Goal: Unclear: Unclear

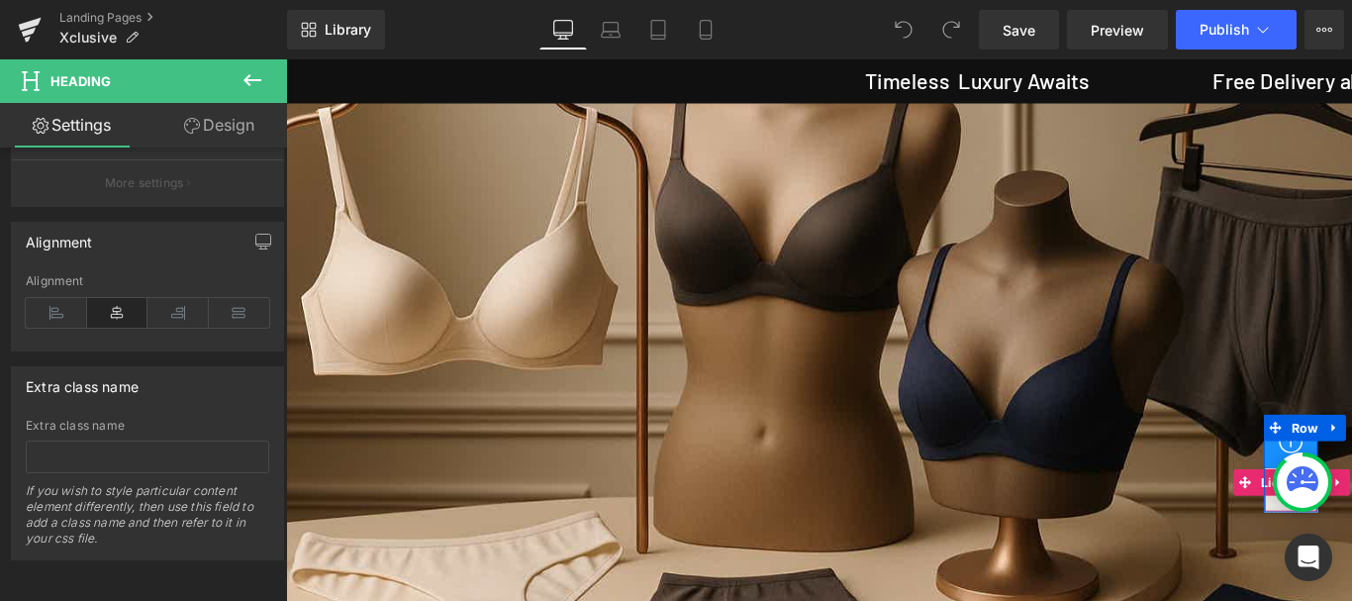
scroll to position [178, 0]
click at [1311, 555] on icon "Open Intercom Messenger" at bounding box center [1307, 557] width 23 height 26
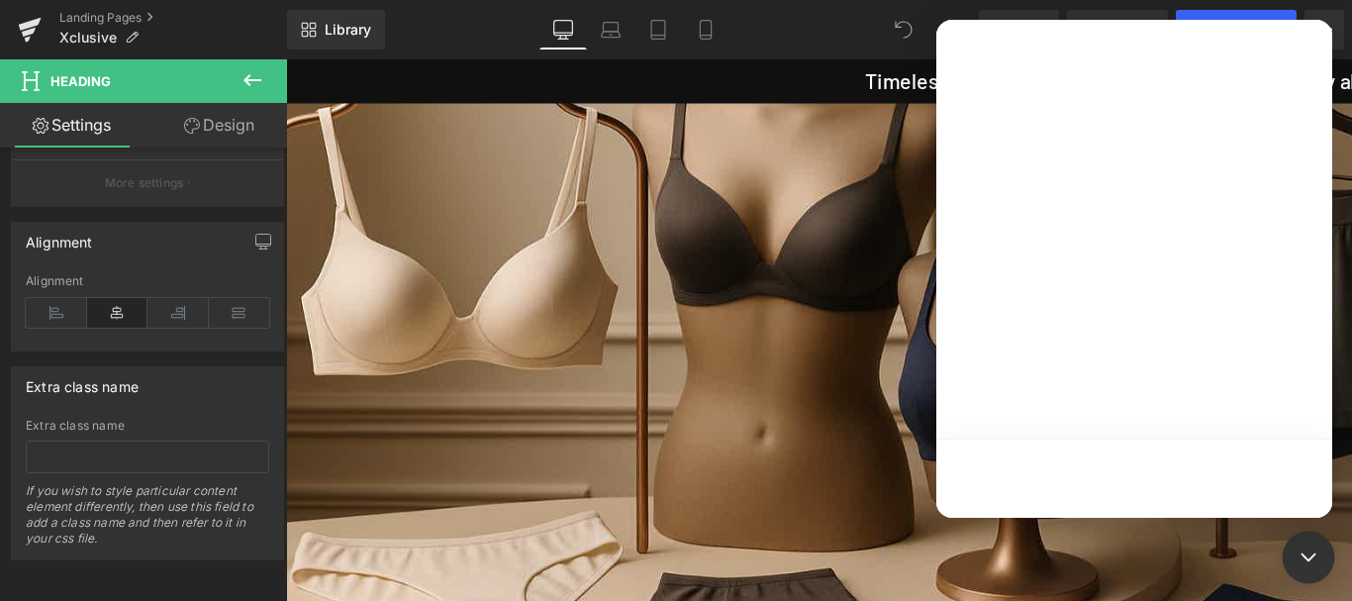
click at [1306, 562] on icon "Open Intercom Messenger" at bounding box center [1308, 557] width 26 height 26
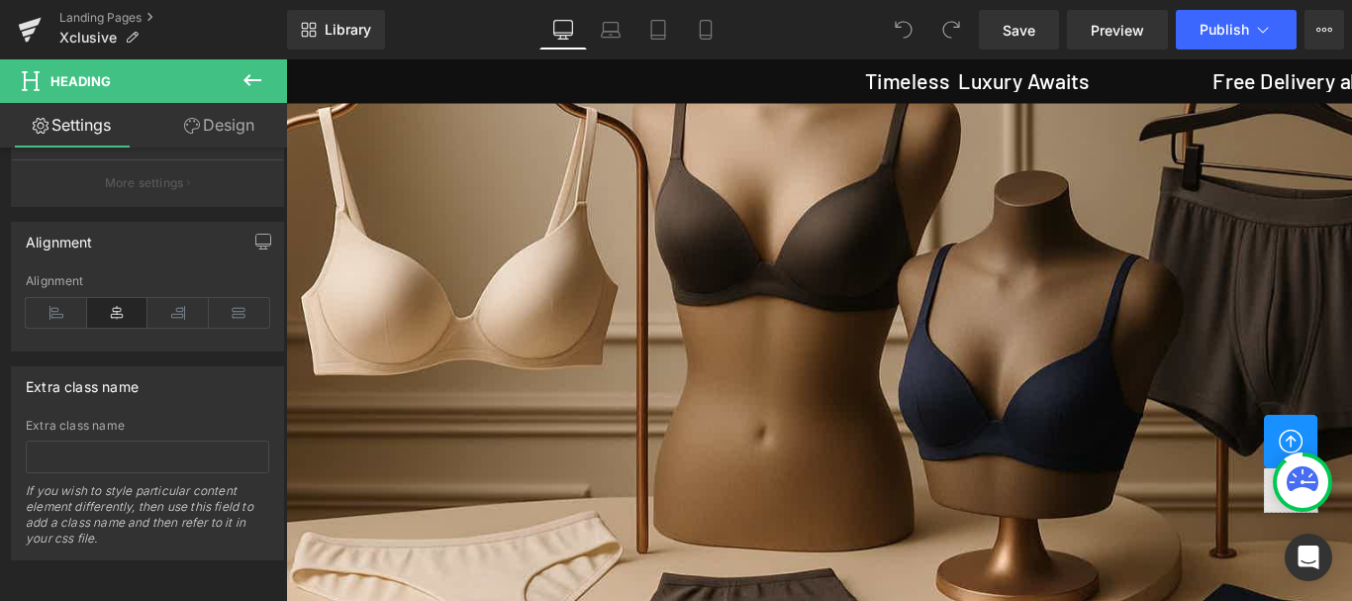
scroll to position [2256, 0]
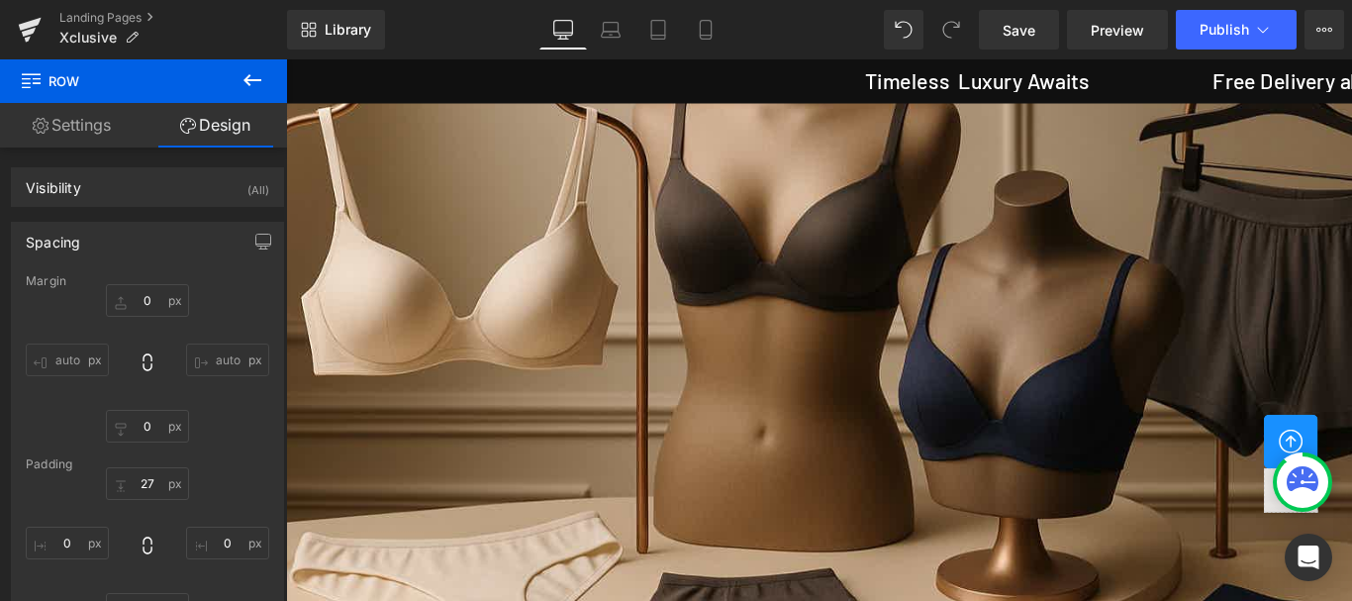
scroll to position [3048, 0]
click at [1008, 24] on span "Save" at bounding box center [1019, 30] width 33 height 21
click at [1305, 564] on icon "Open Intercom Messenger" at bounding box center [1307, 557] width 23 height 26
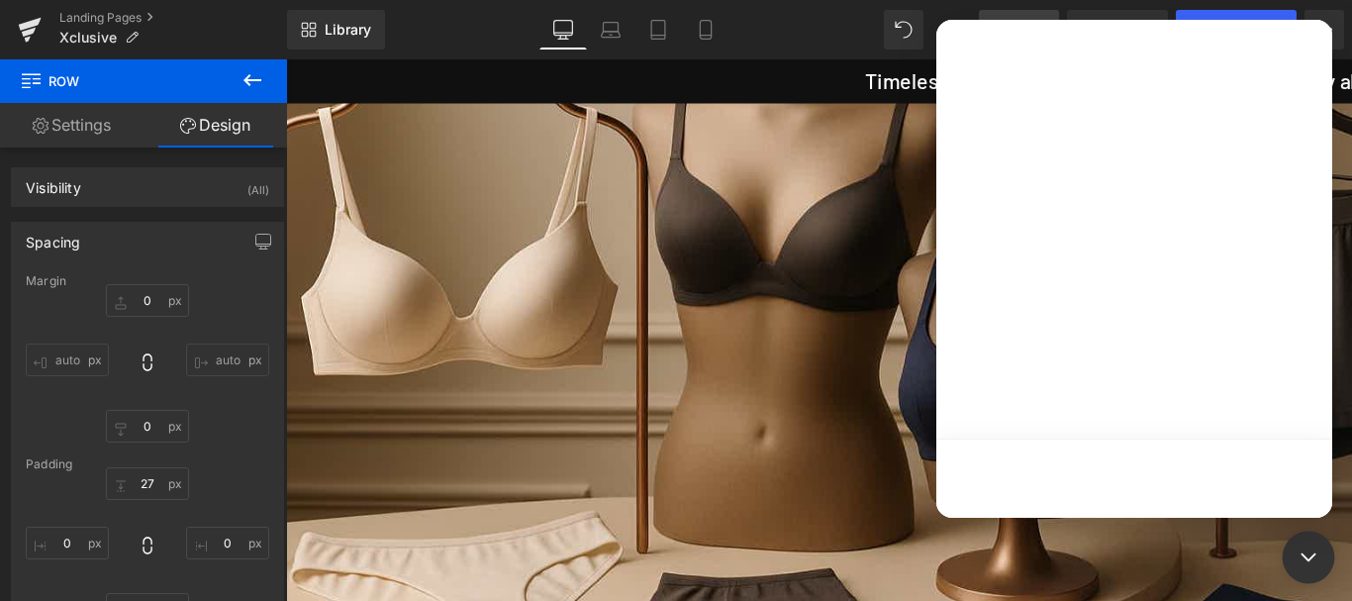
click at [1305, 554] on icon "Open Intercom Messenger" at bounding box center [1308, 557] width 26 height 26
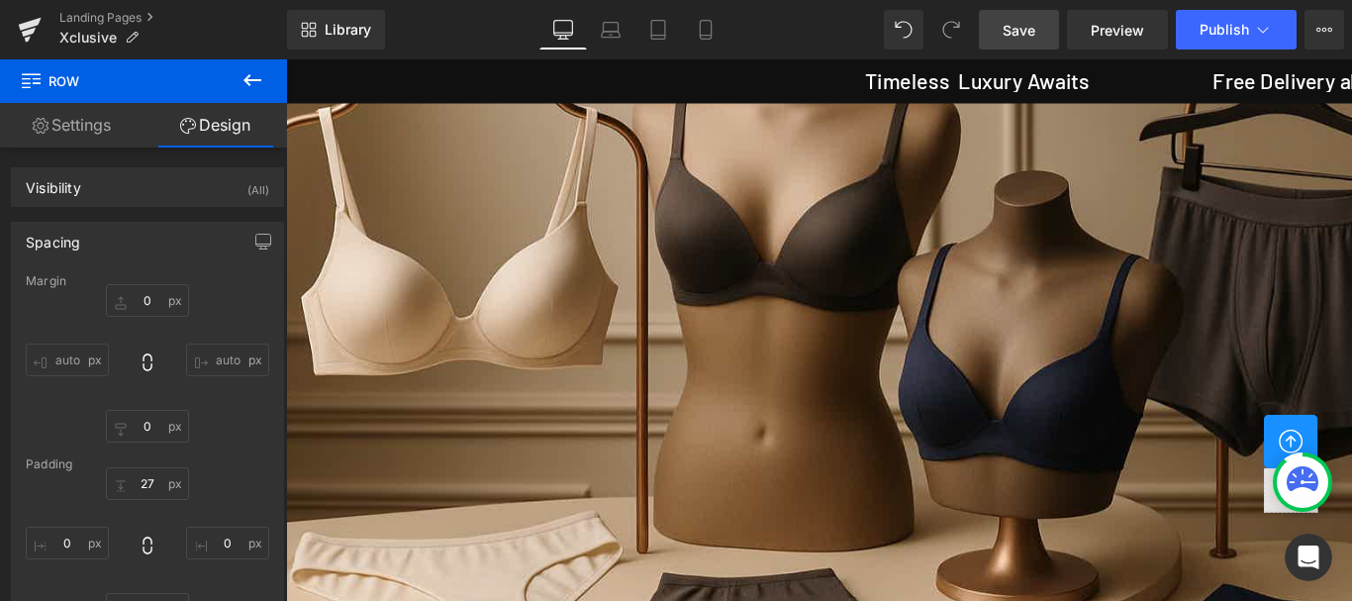
scroll to position [3284, 0]
drag, startPoint x: 1013, startPoint y: 40, endPoint x: 764, endPoint y: 409, distance: 445.5
click at [1013, 40] on span "Save" at bounding box center [1019, 30] width 33 height 21
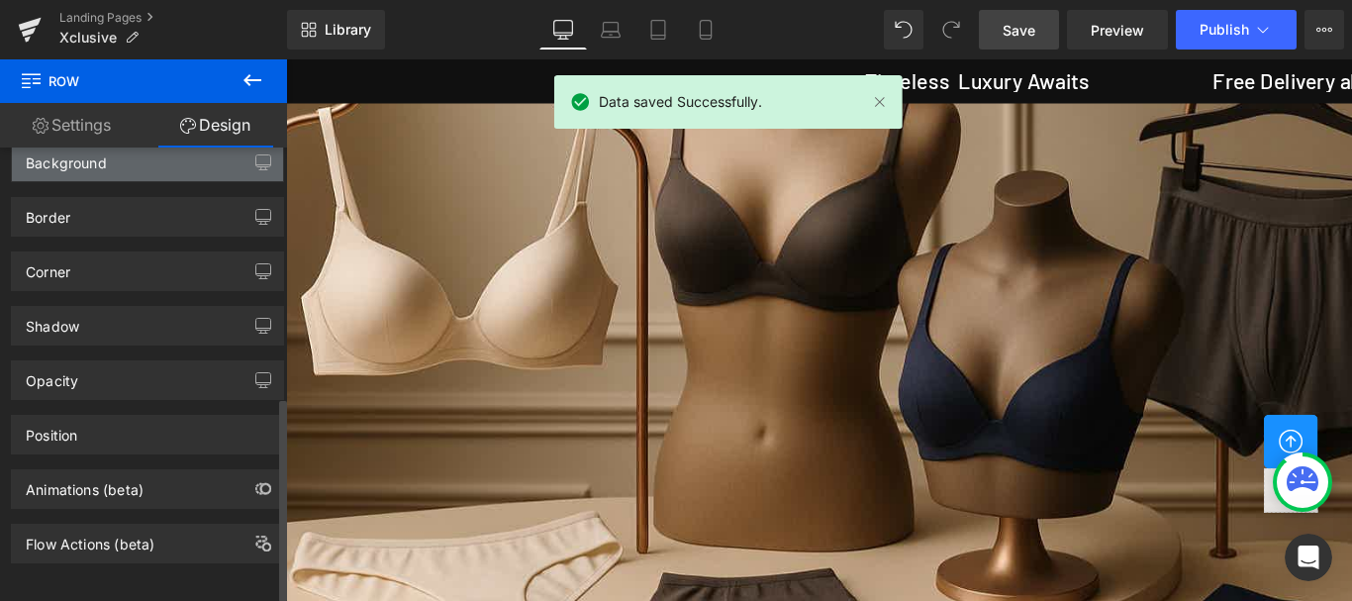
scroll to position [562, 0]
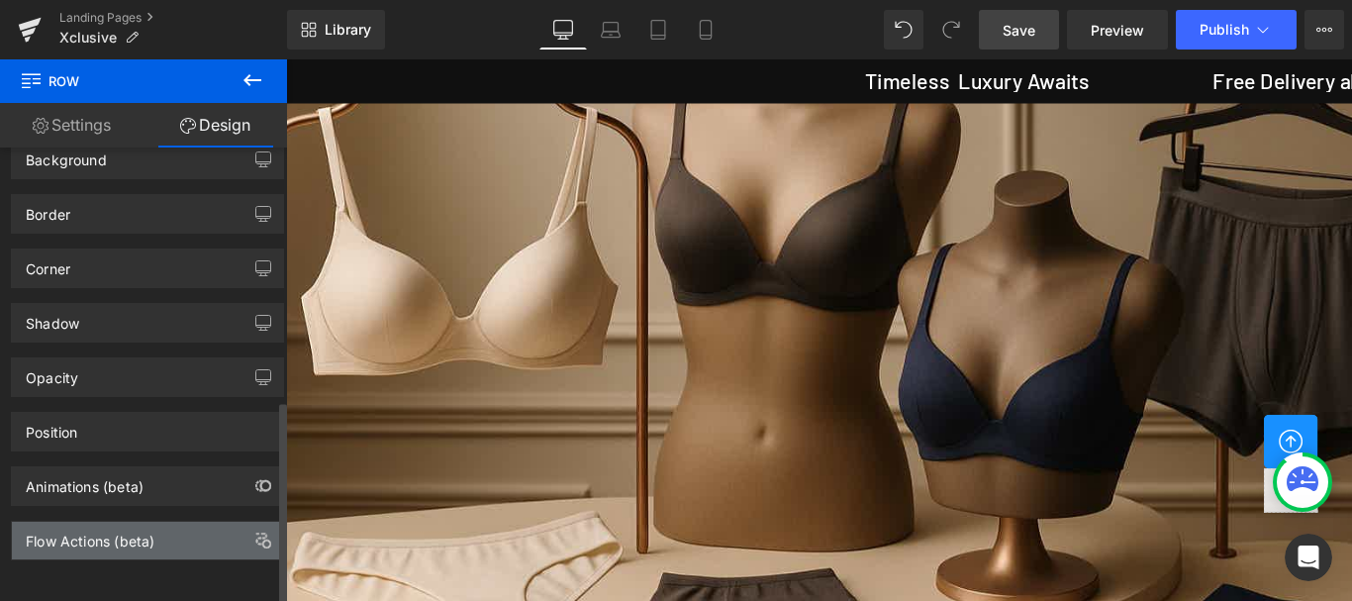
click at [60, 532] on div "Flow Actions (beta)" at bounding box center [90, 536] width 129 height 28
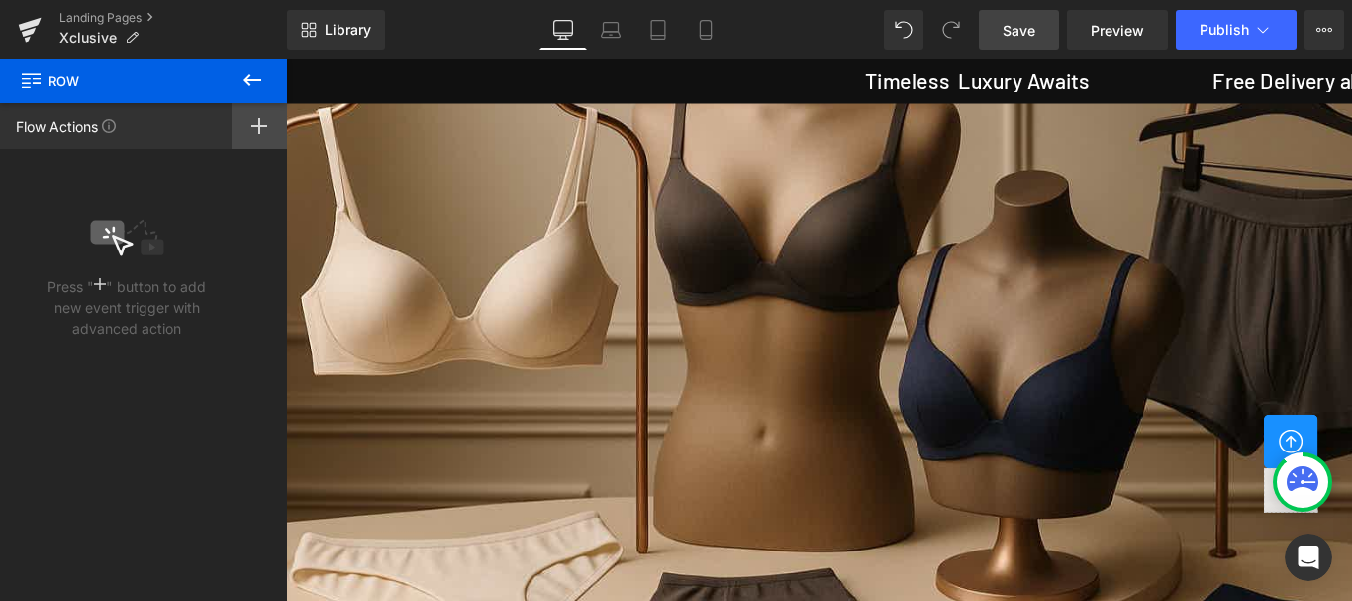
click at [255, 127] on rect at bounding box center [259, 126] width 16 height 2
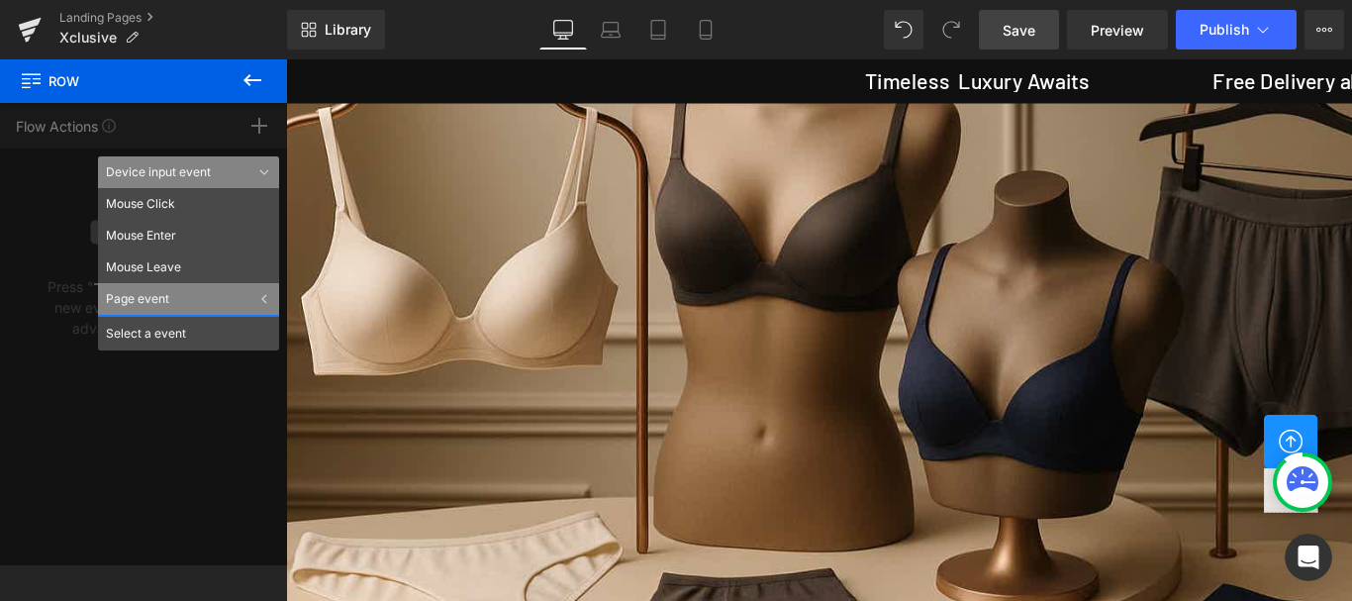
click at [242, 123] on div "Flow Actions Click "+" to add an event to trigger action affect on other elemen…" at bounding box center [143, 334] width 287 height 462
